Goal: Task Accomplishment & Management: Complete application form

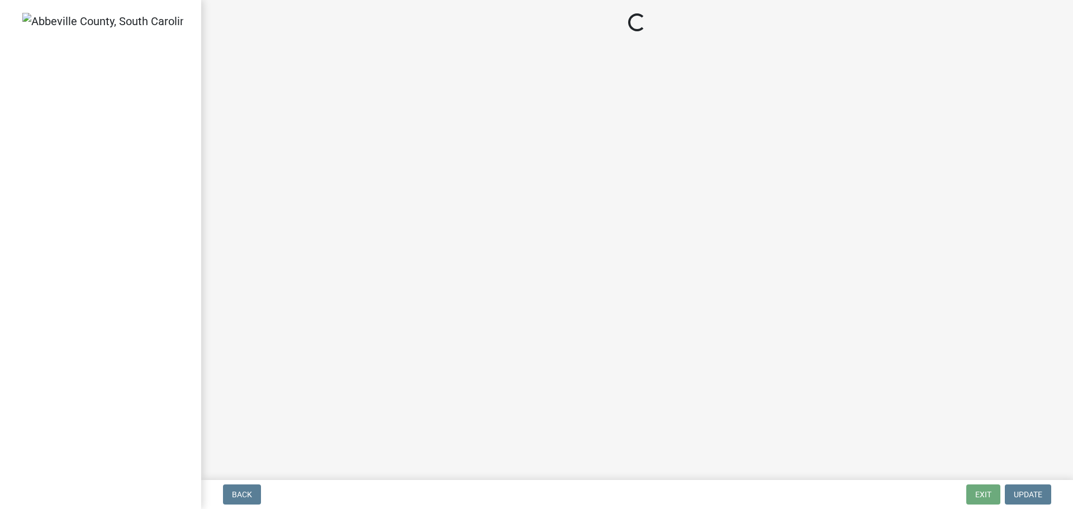
select select "3: 3"
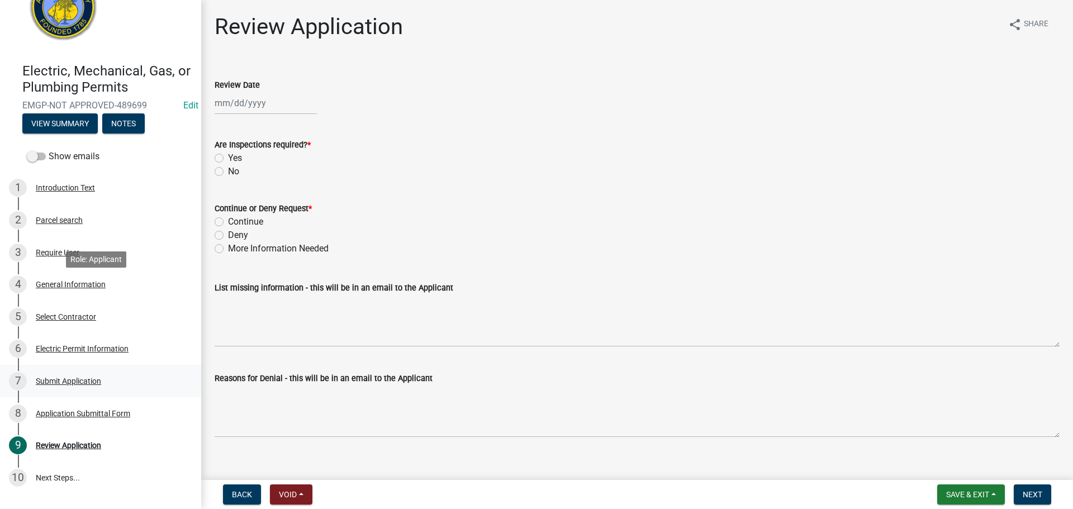
scroll to position [106, 0]
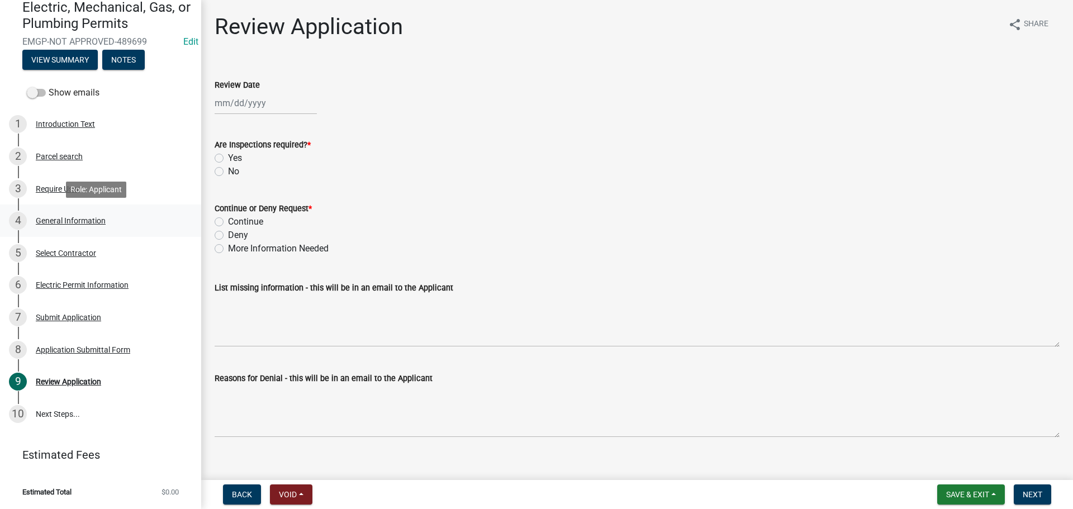
click at [61, 220] on div "General Information" at bounding box center [71, 221] width 70 height 8
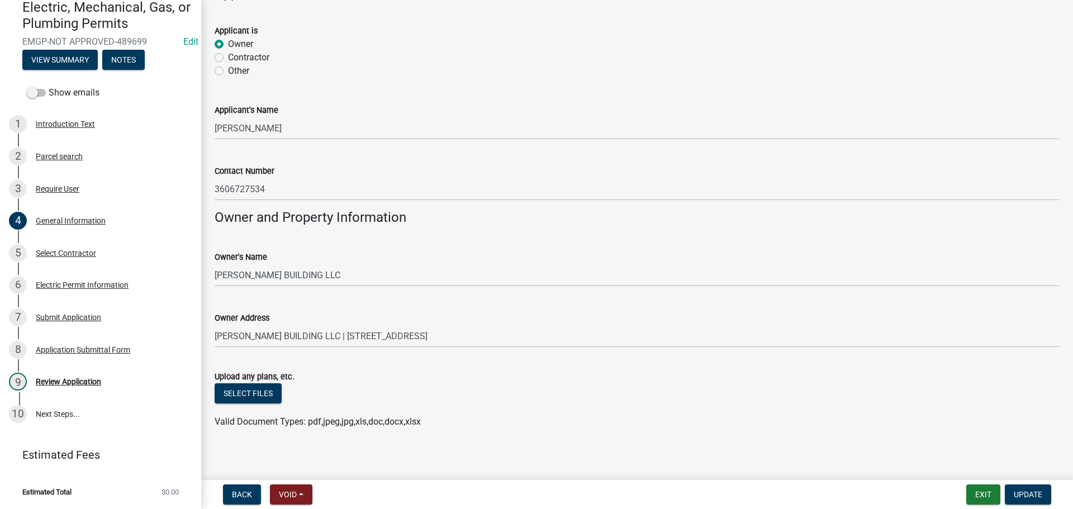
scroll to position [693, 0]
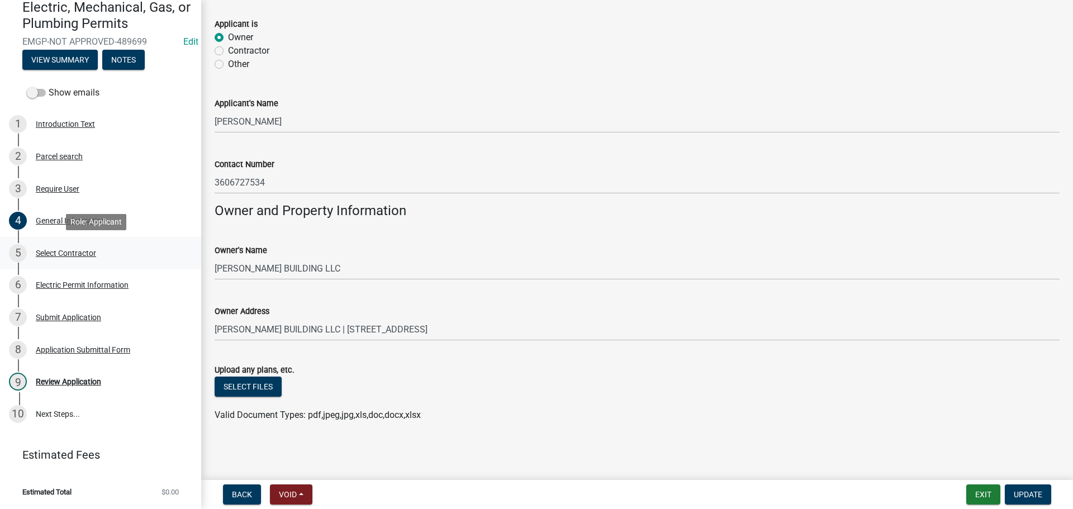
click at [76, 254] on div "Select Contractor" at bounding box center [66, 253] width 60 height 8
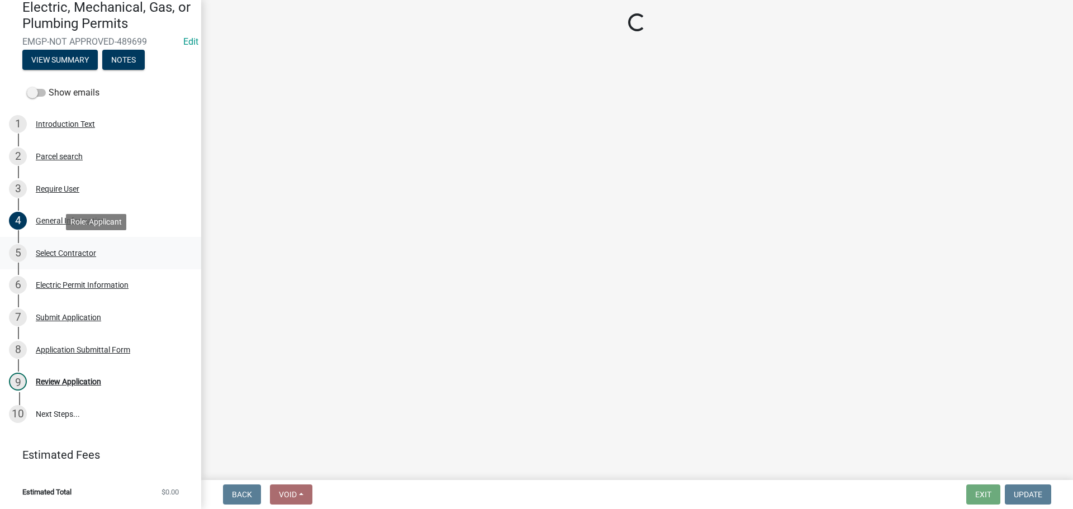
scroll to position [0, 0]
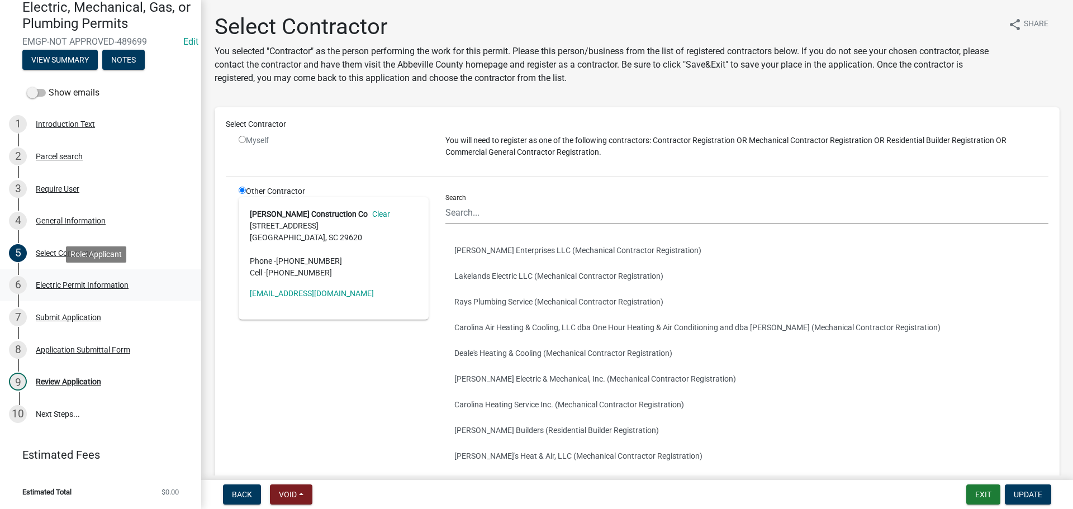
click at [122, 283] on div "Electric Permit Information" at bounding box center [82, 285] width 93 height 8
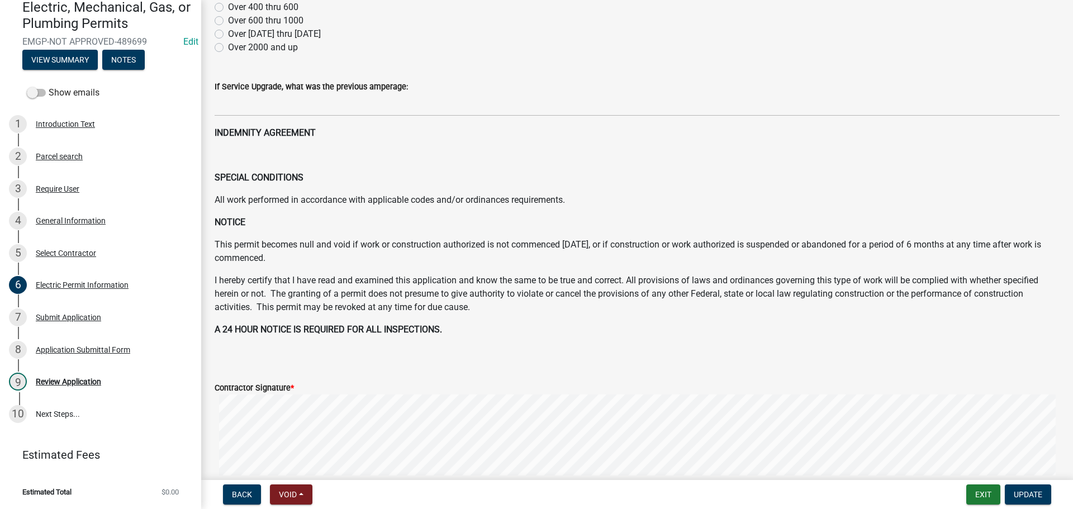
scroll to position [391, 0]
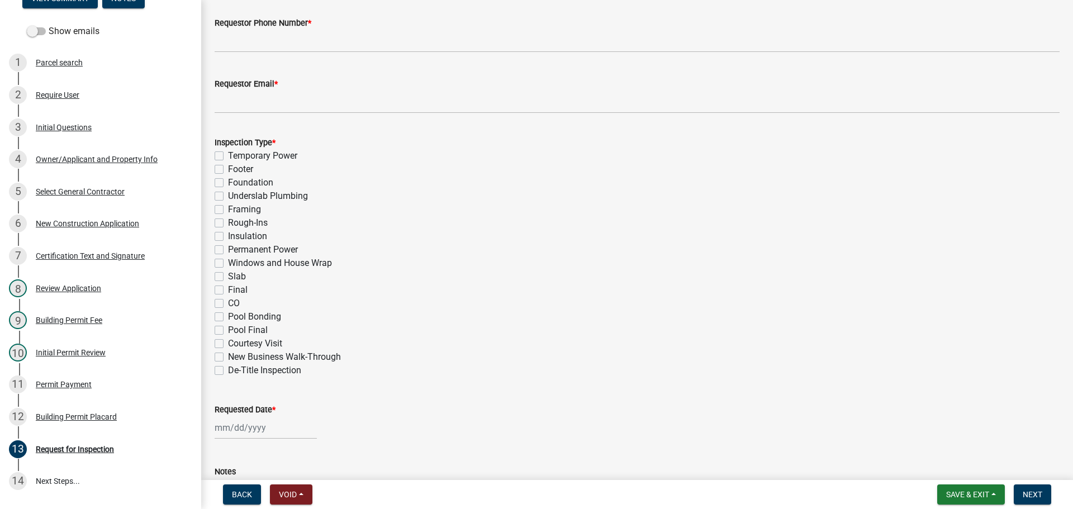
scroll to position [549, 0]
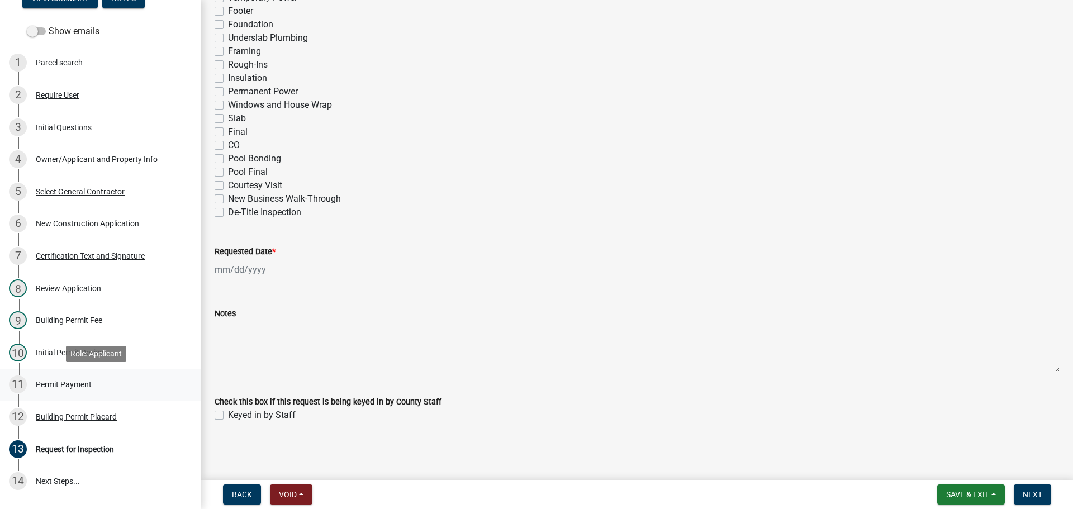
click at [65, 375] on link "11 Permit Payment" at bounding box center [100, 385] width 201 height 32
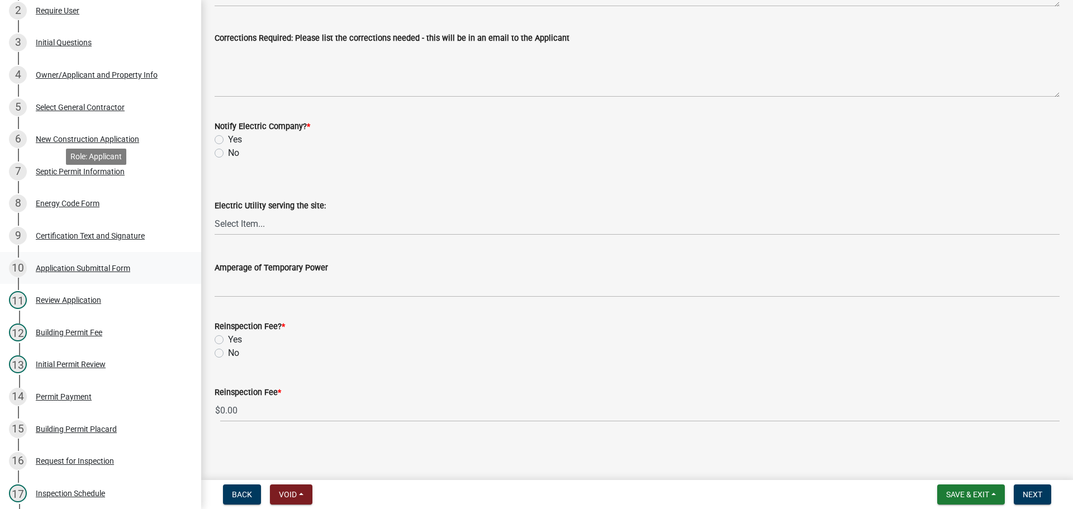
scroll to position [437, 0]
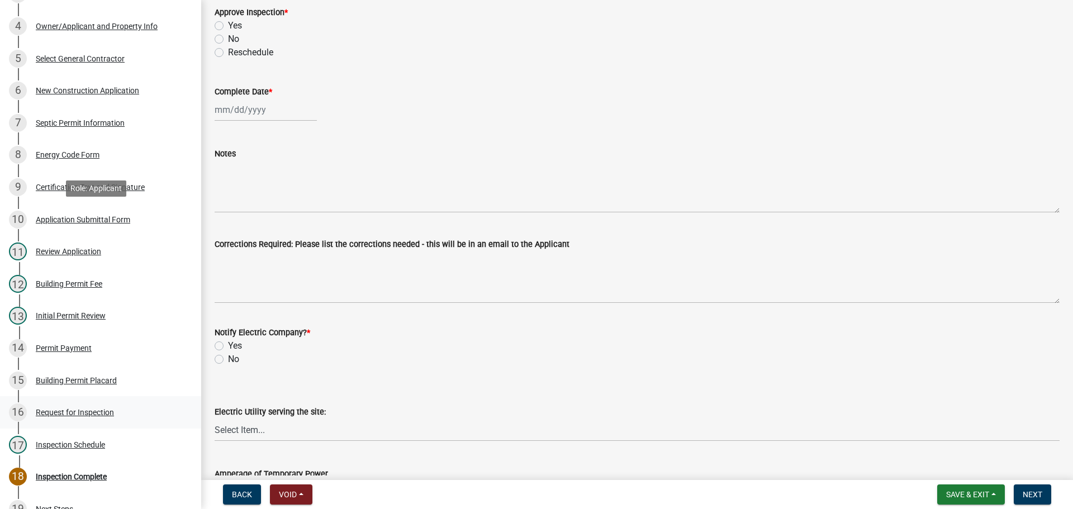
scroll to position [437, 0]
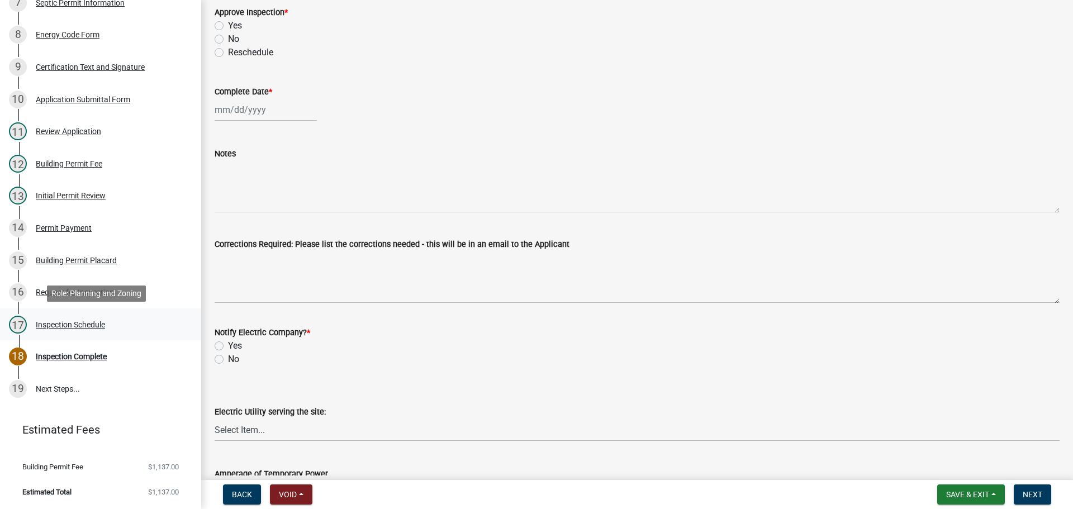
click at [63, 317] on div "17 Inspection Schedule" at bounding box center [96, 325] width 174 height 18
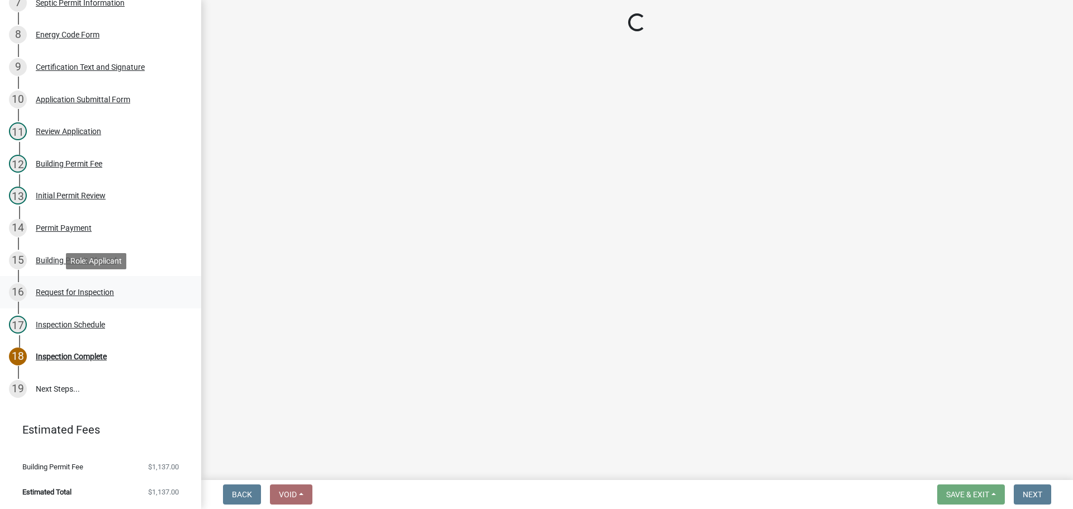
select select "56be3ac8-4e2d-49a7-9260-658958e29c03"
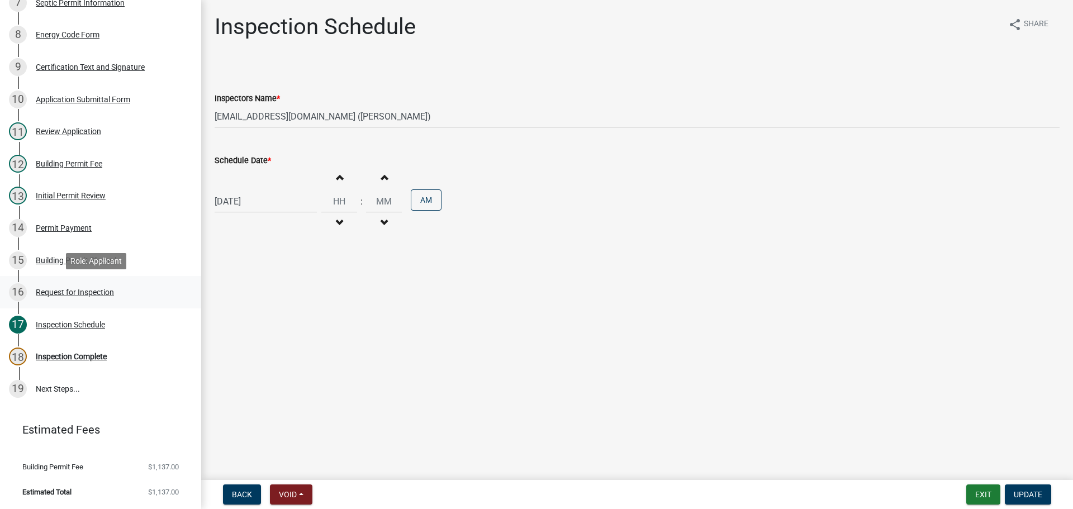
click at [91, 291] on div "Request for Inspection" at bounding box center [75, 292] width 78 height 8
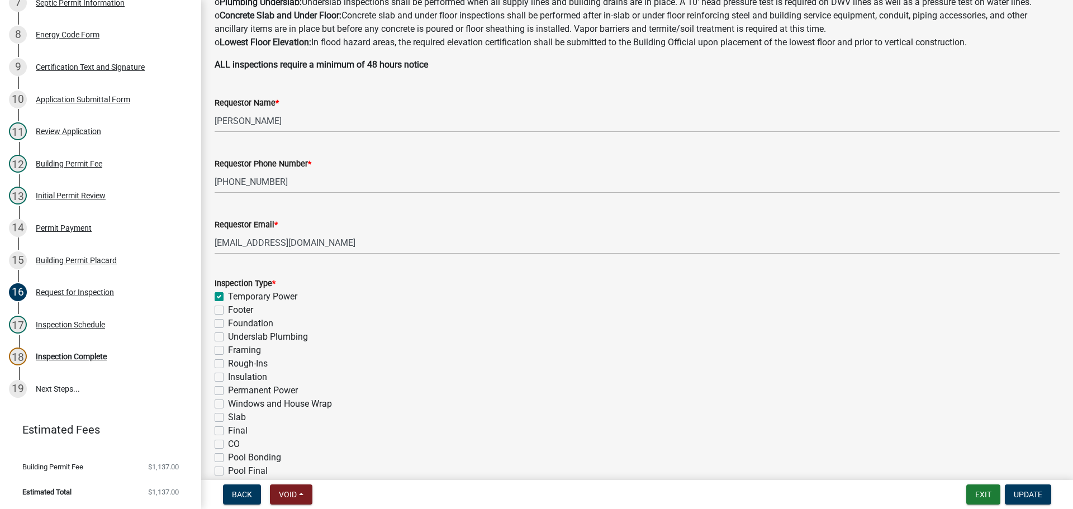
scroll to position [279, 0]
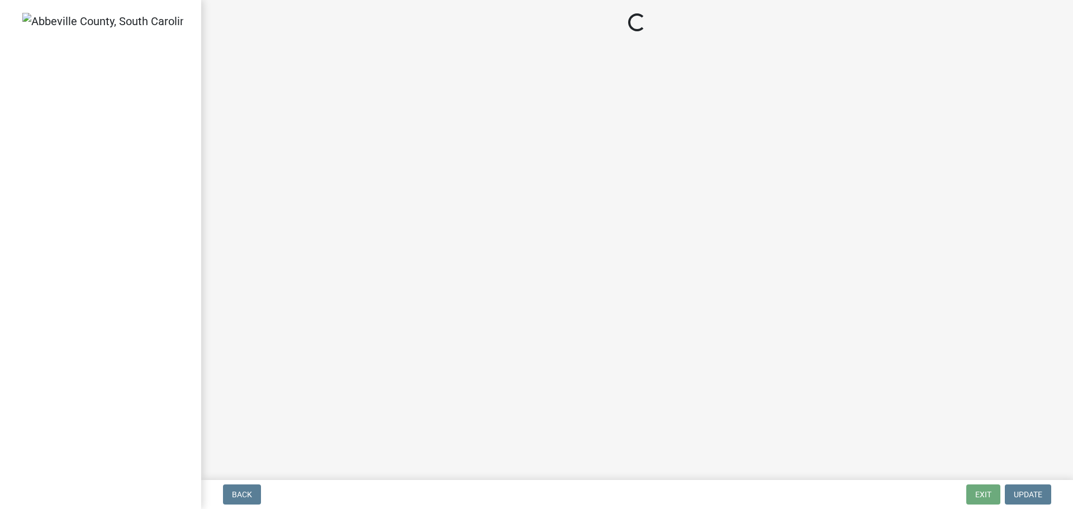
select select "3: 3"
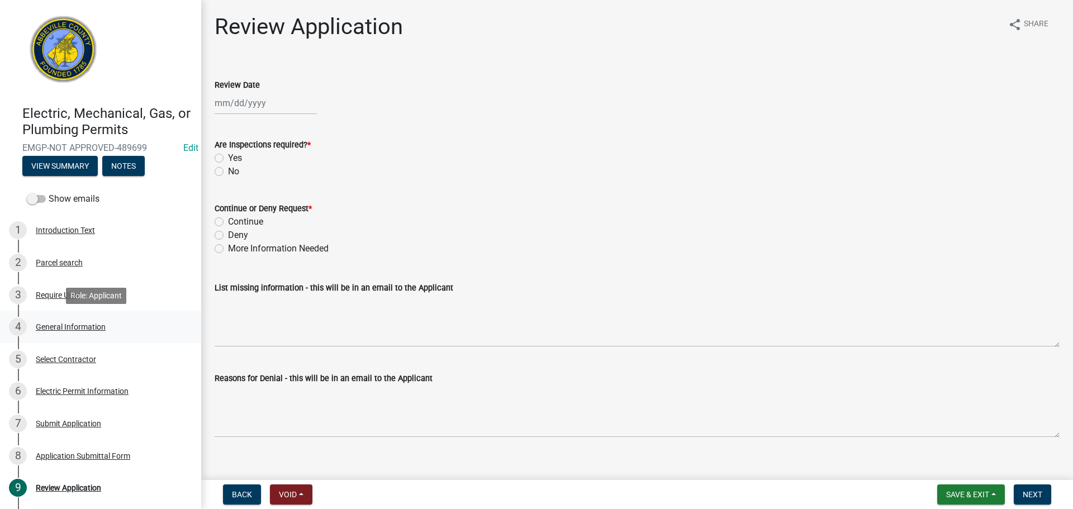
click at [80, 326] on div "General Information" at bounding box center [71, 327] width 70 height 8
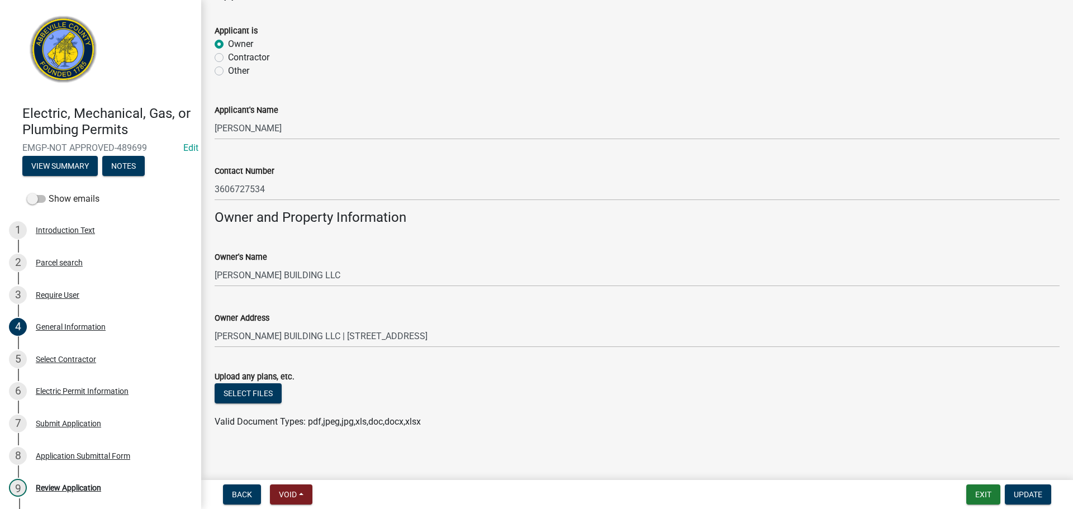
scroll to position [693, 0]
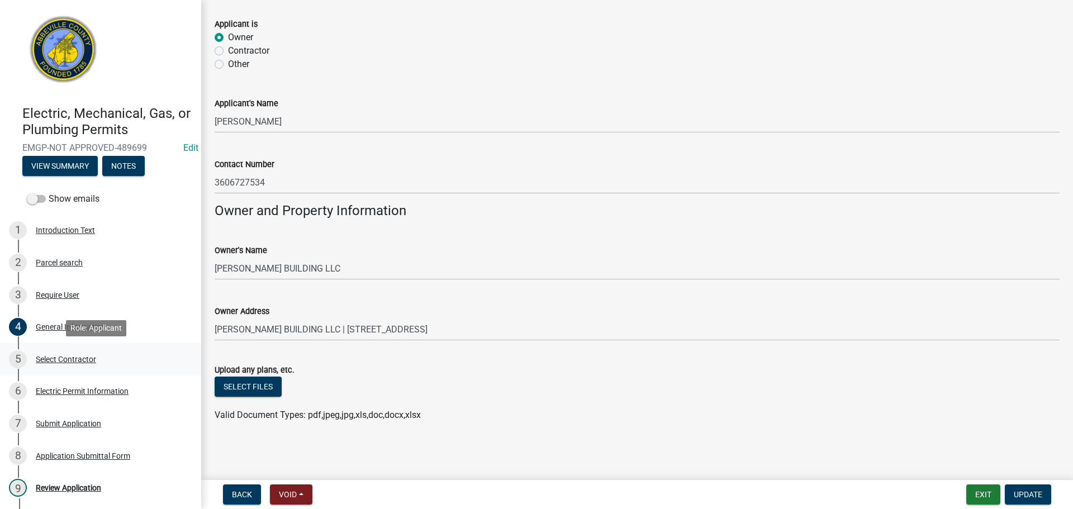
click at [69, 358] on div "Select Contractor" at bounding box center [66, 359] width 60 height 8
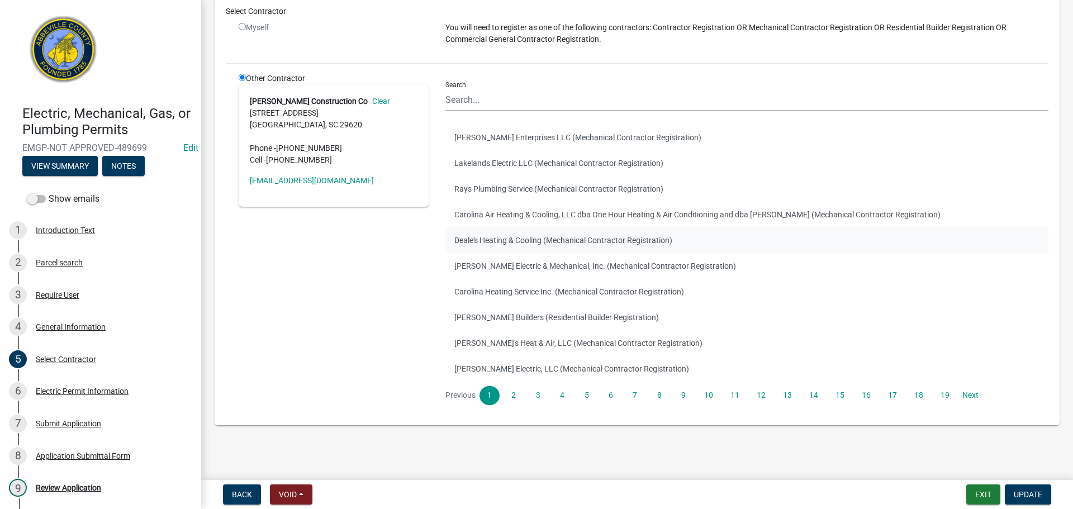
scroll to position [115, 0]
click at [115, 393] on div "Electric Permit Information" at bounding box center [82, 391] width 93 height 8
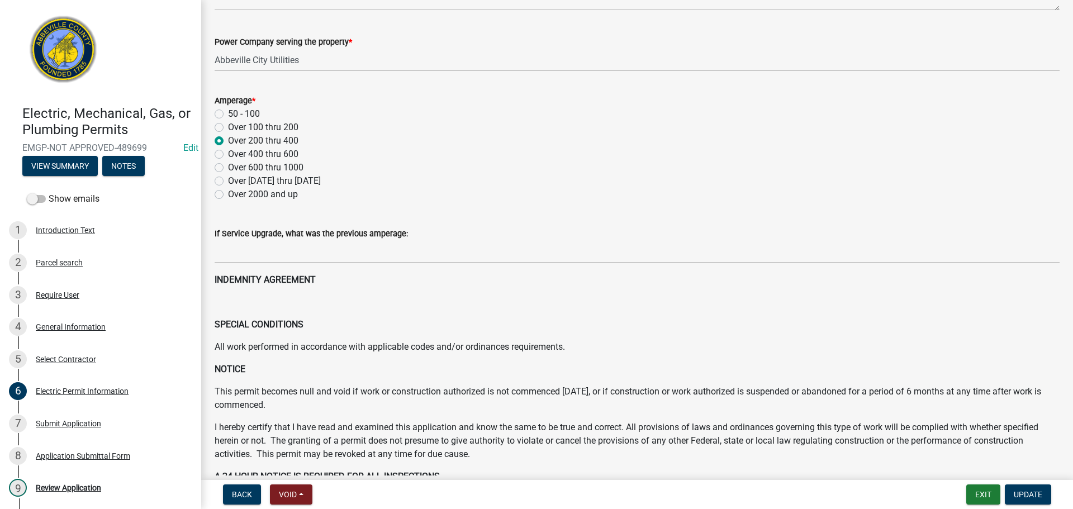
scroll to position [391, 0]
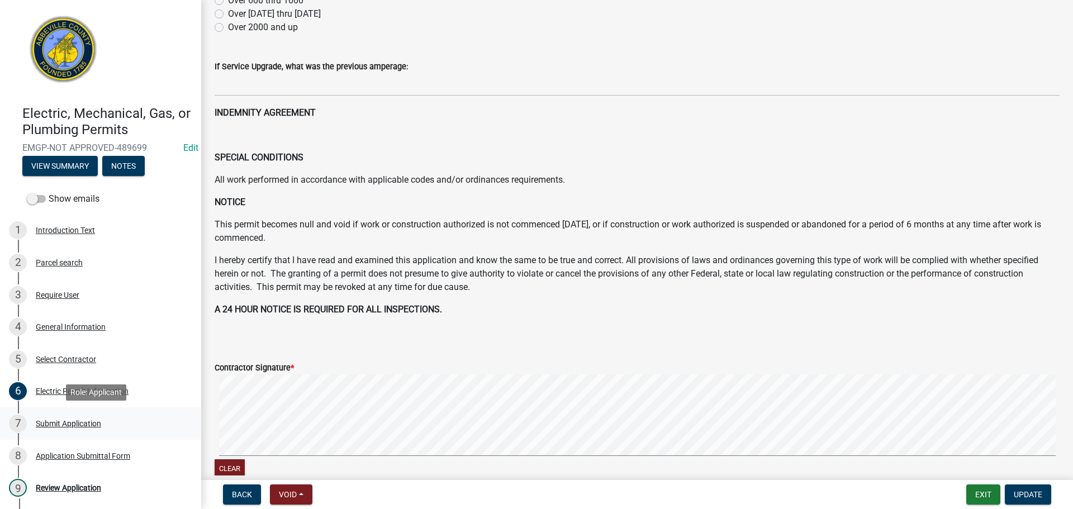
click at [89, 426] on div "Submit Application" at bounding box center [68, 424] width 65 height 8
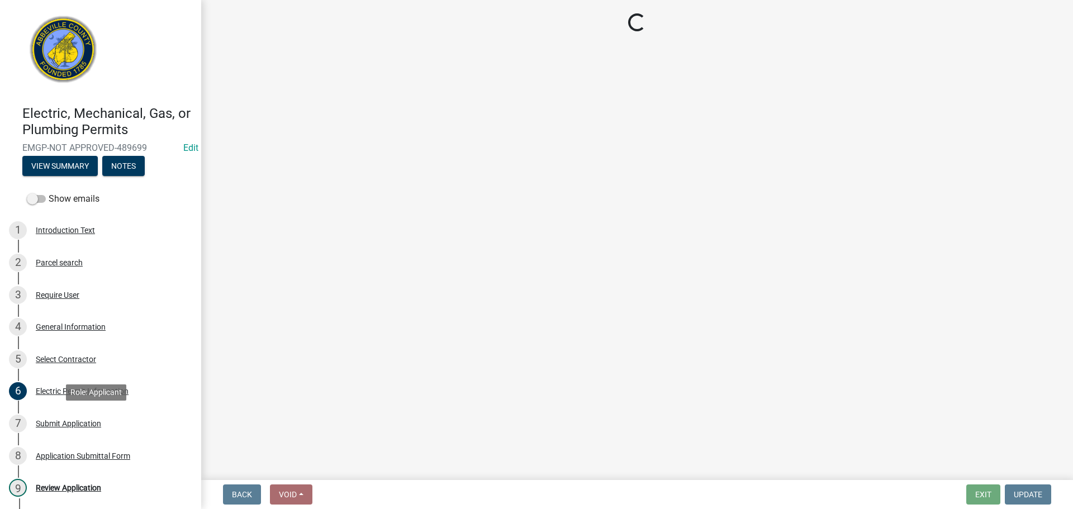
scroll to position [0, 0]
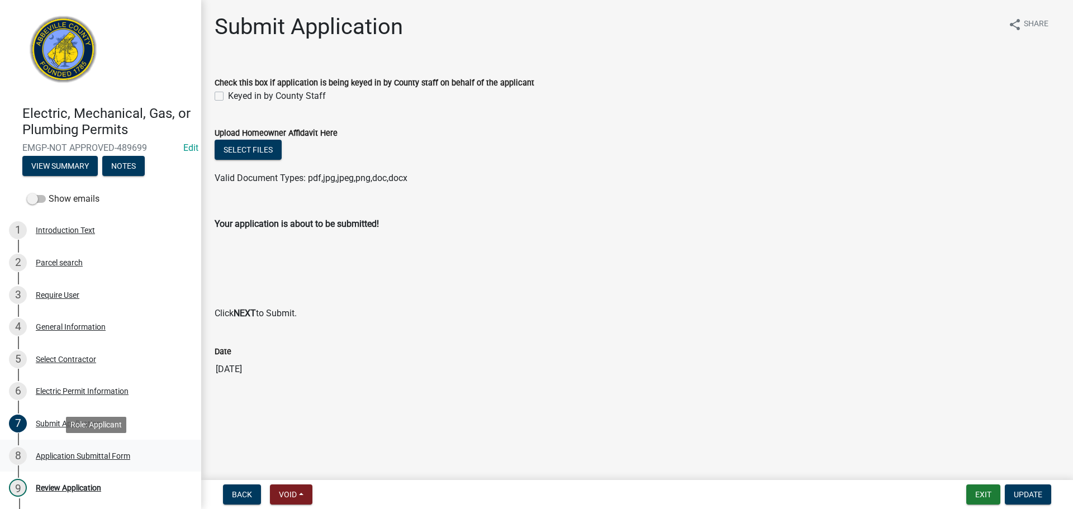
click at [92, 452] on div "Application Submittal Form" at bounding box center [83, 456] width 94 height 8
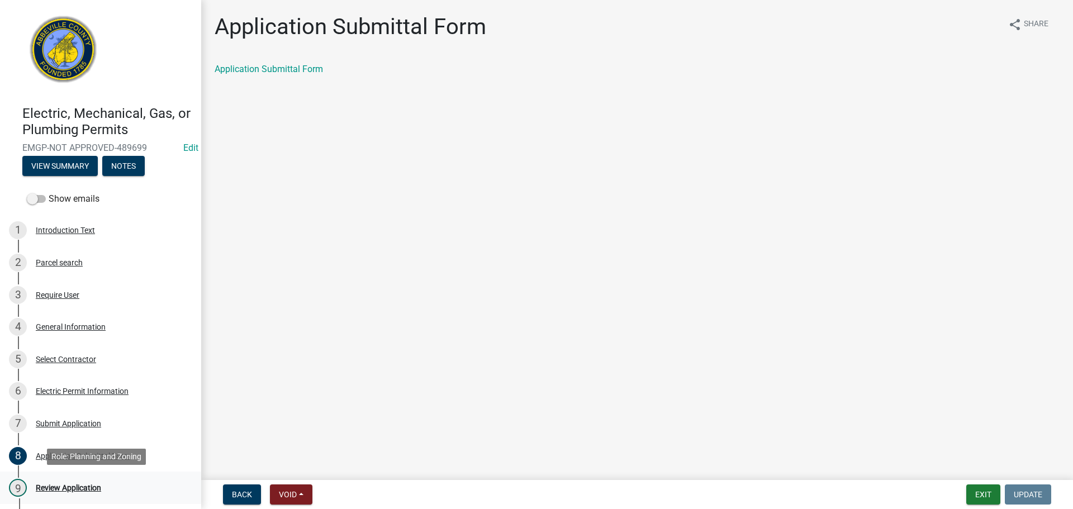
click at [54, 484] on div "Review Application" at bounding box center [68, 488] width 65 height 8
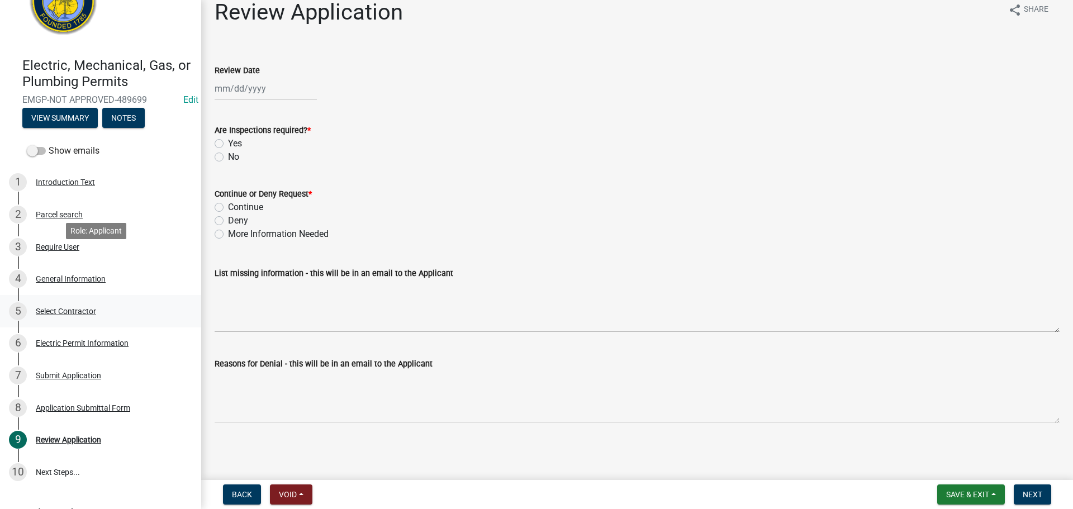
scroll to position [106, 0]
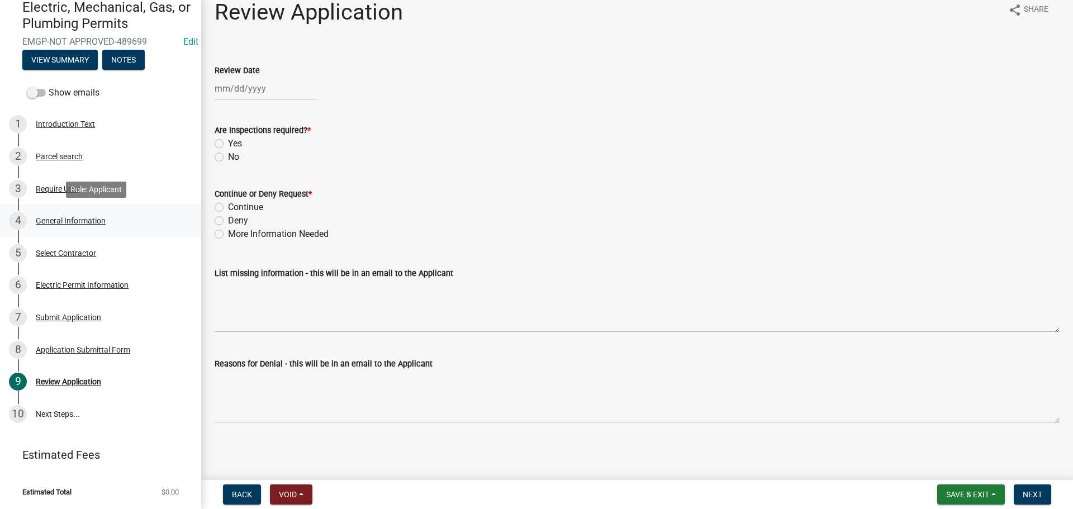
click at [61, 215] on div "4 General Information" at bounding box center [96, 221] width 174 height 18
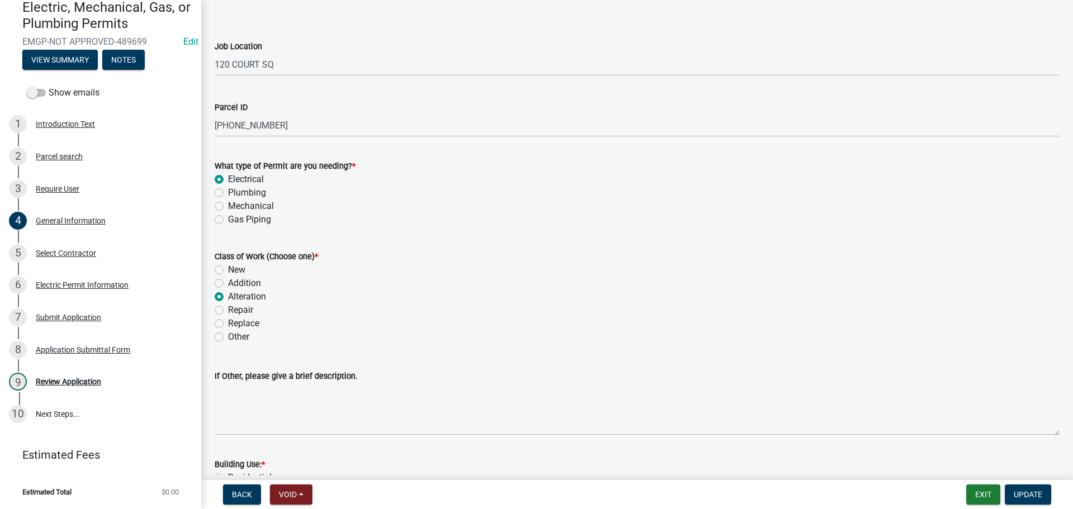
scroll to position [56, 0]
